Goal: Download file/media

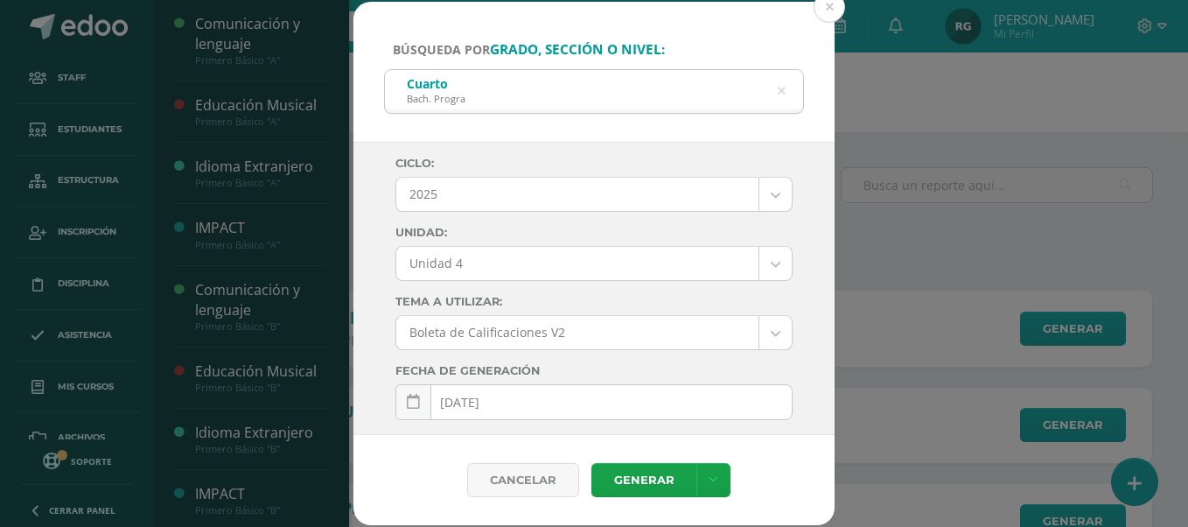
select select "Unidad 4"
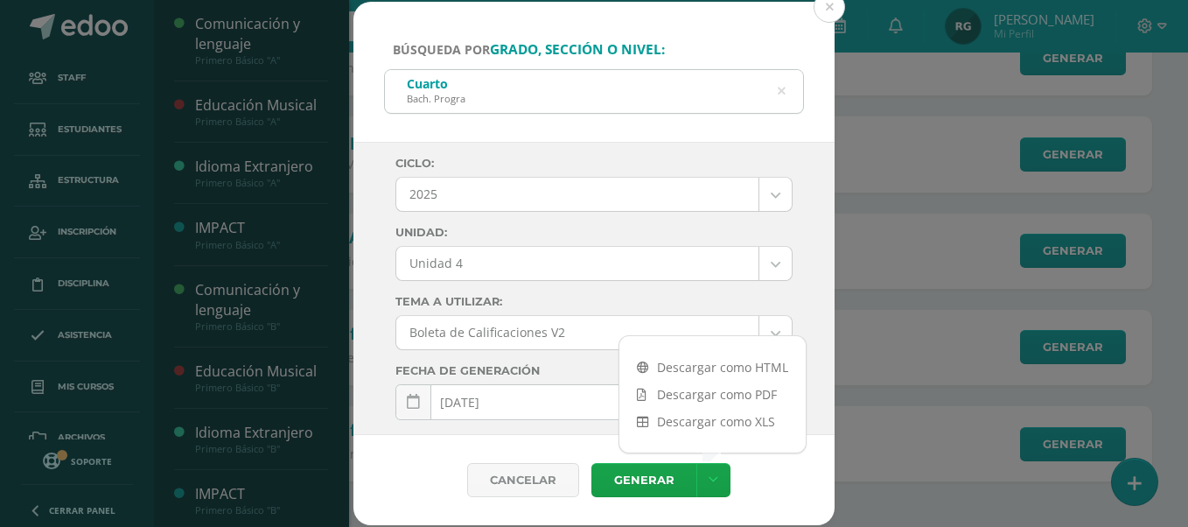
scroll to position [656, 0]
click at [780, 94] on icon at bounding box center [782, 91] width 8 height 45
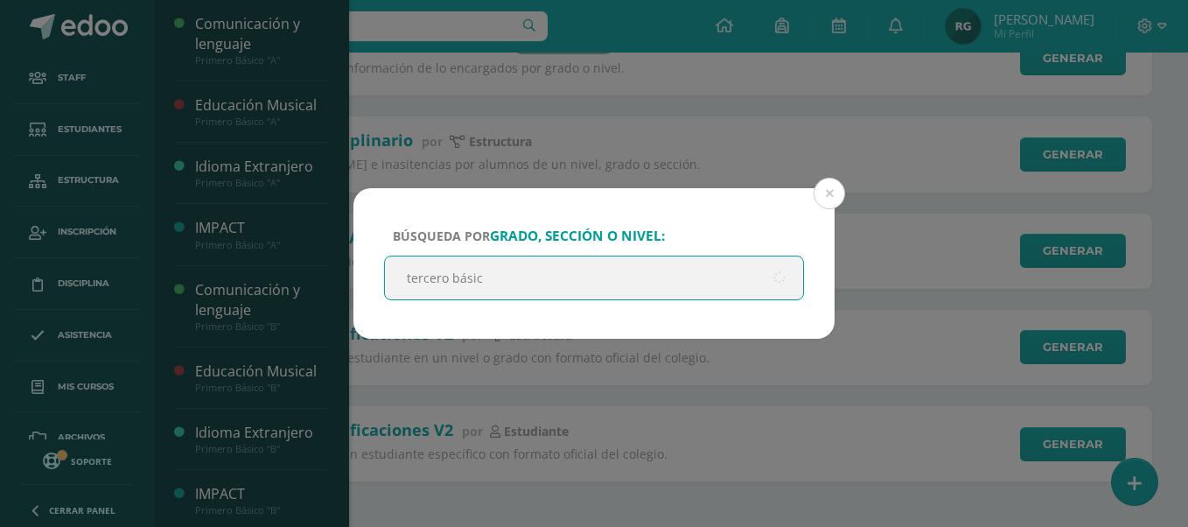
type input "tercero básico"
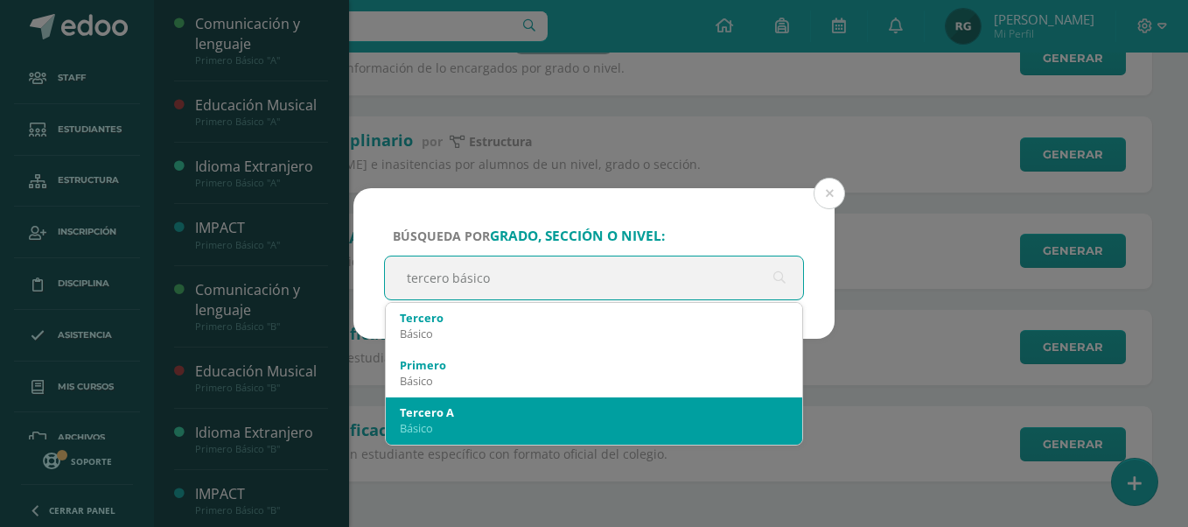
click at [501, 416] on div "Tercero A" at bounding box center [594, 412] width 388 height 16
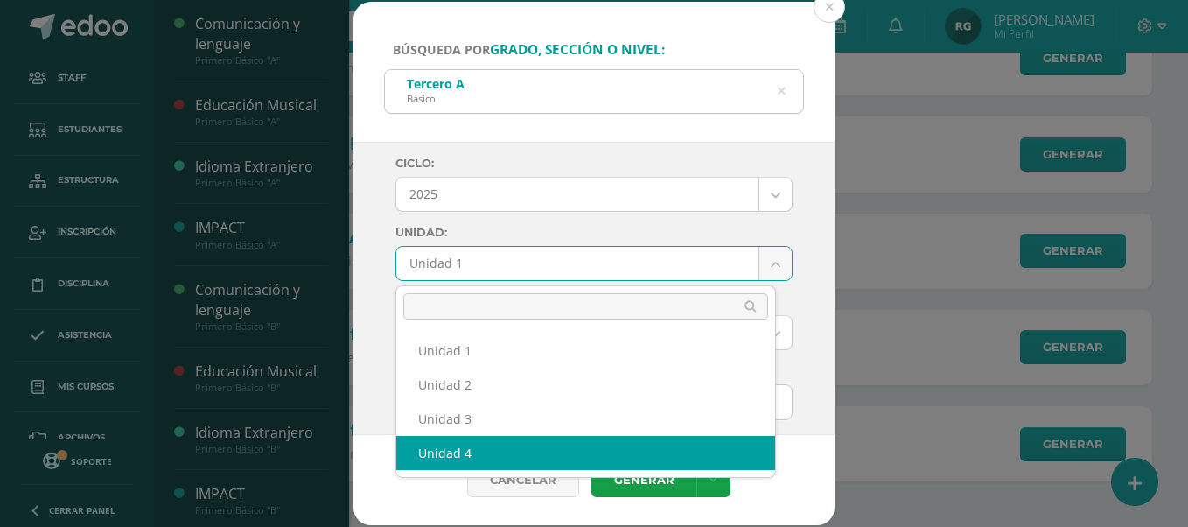
select select "Unidad 4"
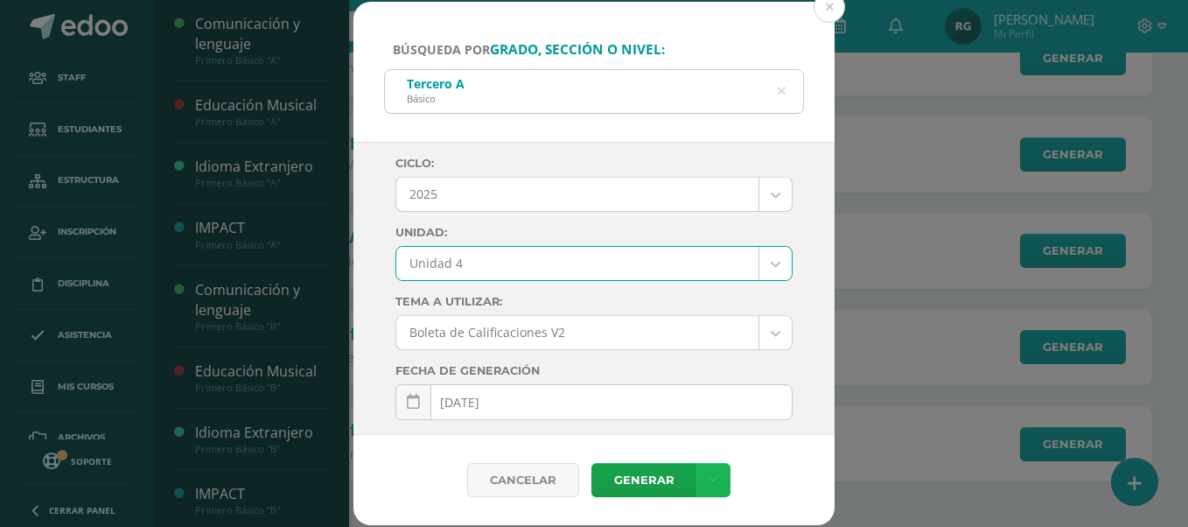
click at [716, 479] on link at bounding box center [713, 480] width 34 height 34
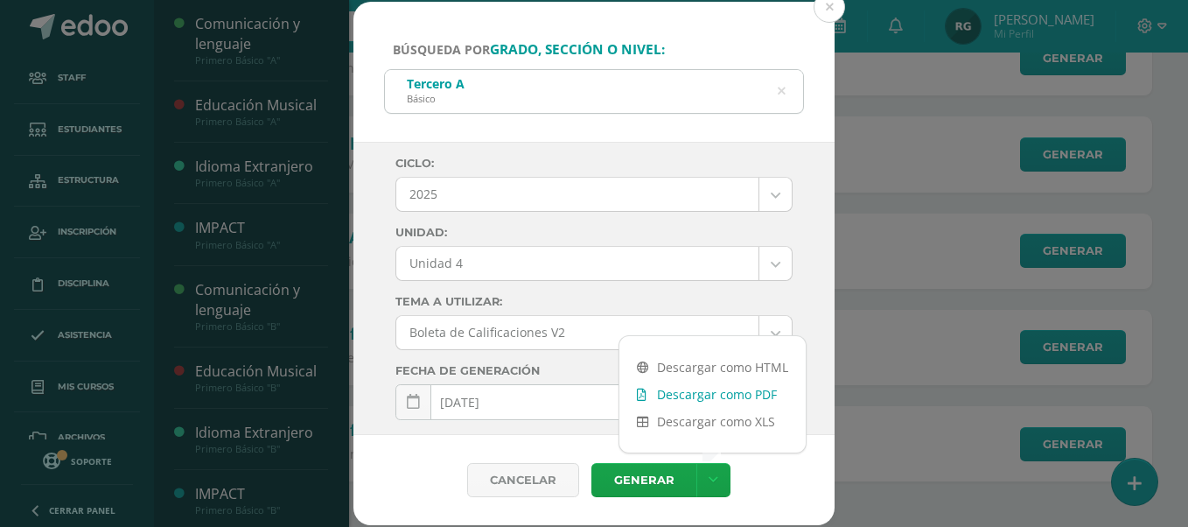
click at [727, 397] on link "Descargar como PDF" at bounding box center [712, 394] width 186 height 27
